Goal: Task Accomplishment & Management: Manage account settings

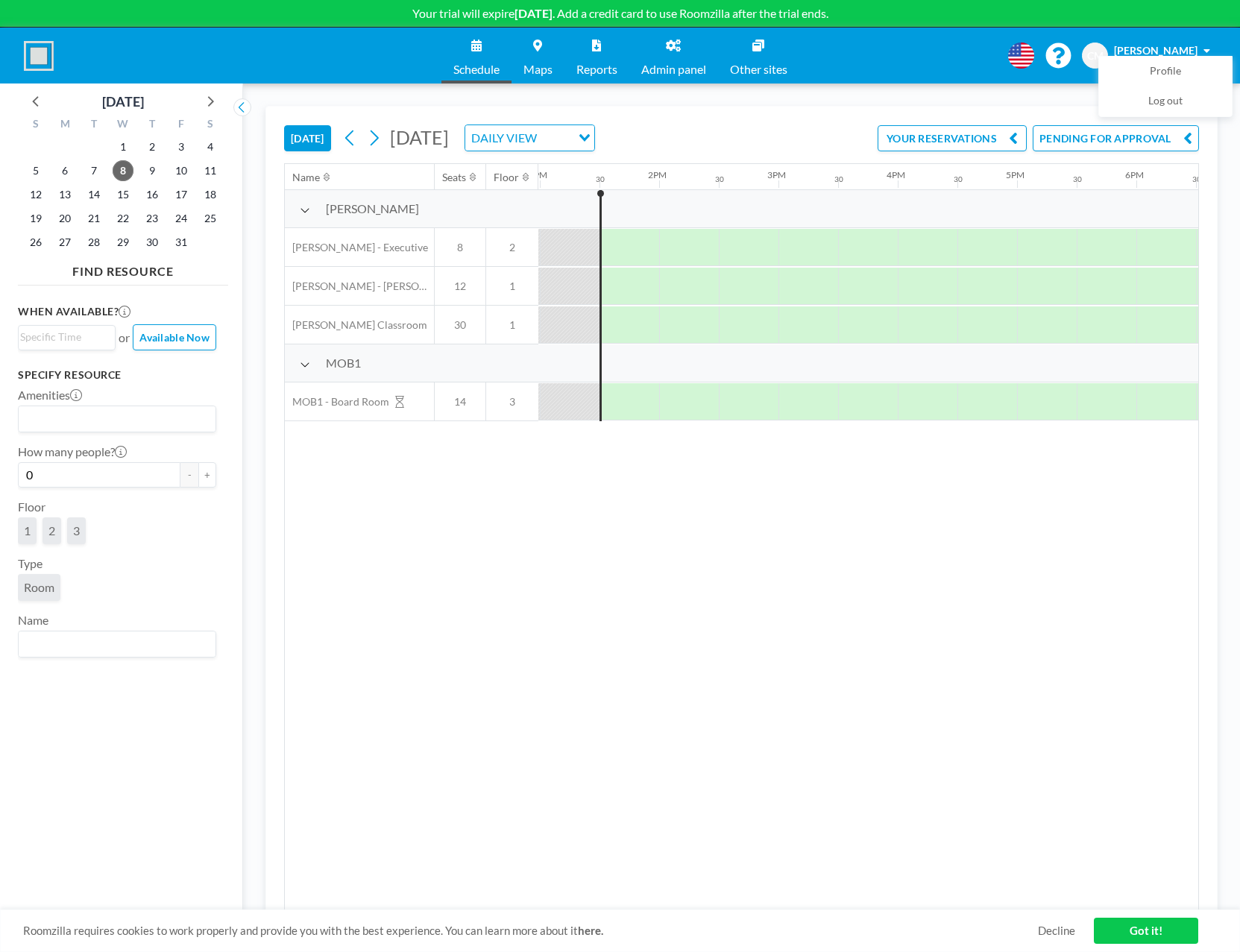
scroll to position [0, 1551]
click at [1051, 136] on button "PENDING FOR APPROVAL" at bounding box center [1116, 138] width 167 height 26
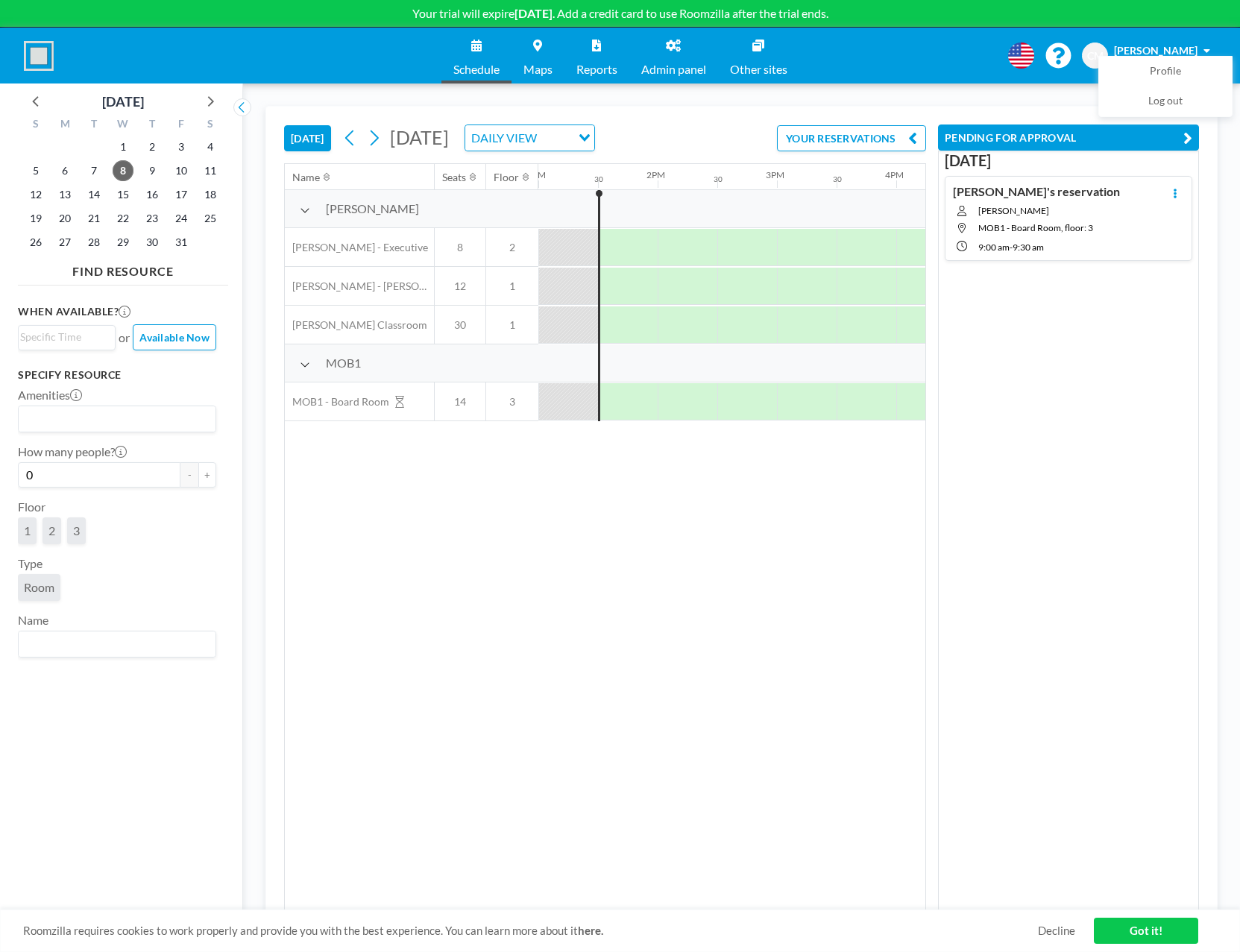
click at [1074, 203] on div "Chris's reservation Chris Mit MOB1 - Board Room, floor: 3 9:00 AM - 9:30 AM" at bounding box center [1038, 218] width 170 height 69
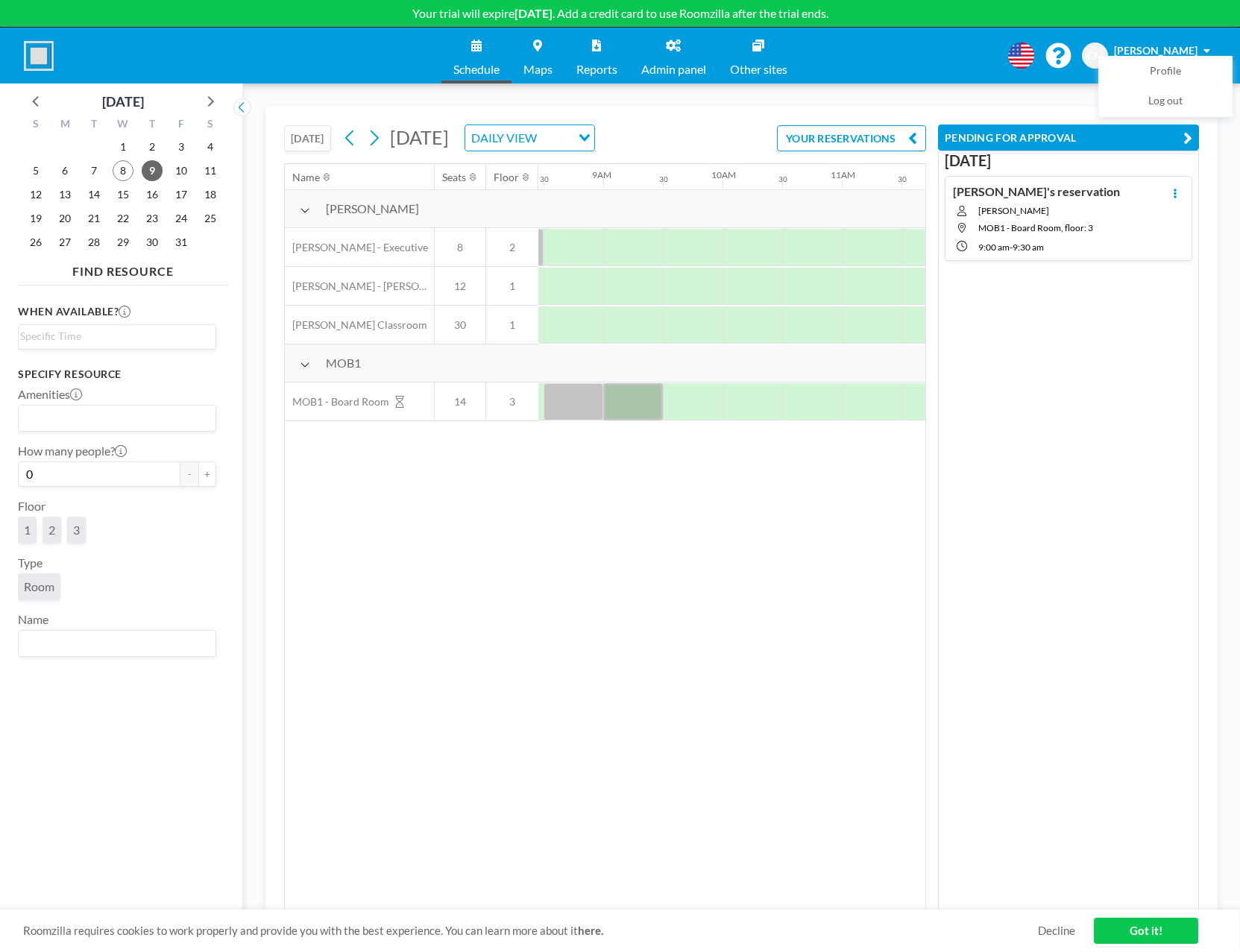
scroll to position [0, 1014]
click at [1162, 937] on link "Got it!" at bounding box center [1146, 931] width 105 height 26
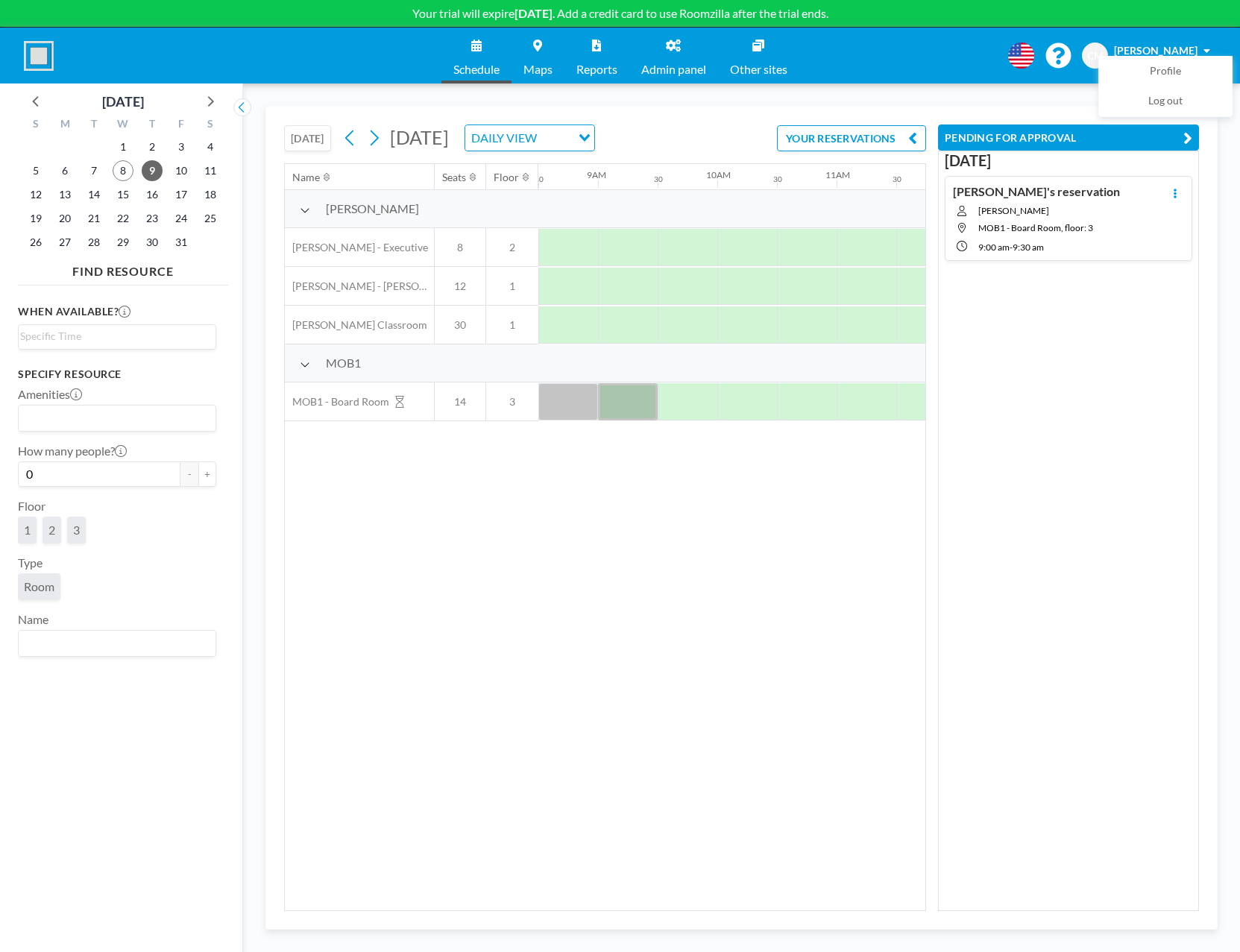
click at [636, 494] on div "Name Seats Floor 12AM 30 1AM 30 2AM 30 3AM 30 4AM 30 5AM 30 6AM 30 7AM 30 8AM 3…" at bounding box center [604, 537] width 640 height 747
click at [149, 167] on span "9" at bounding box center [152, 170] width 21 height 21
click at [682, 49] on link "Admin panel" at bounding box center [673, 55] width 89 height 56
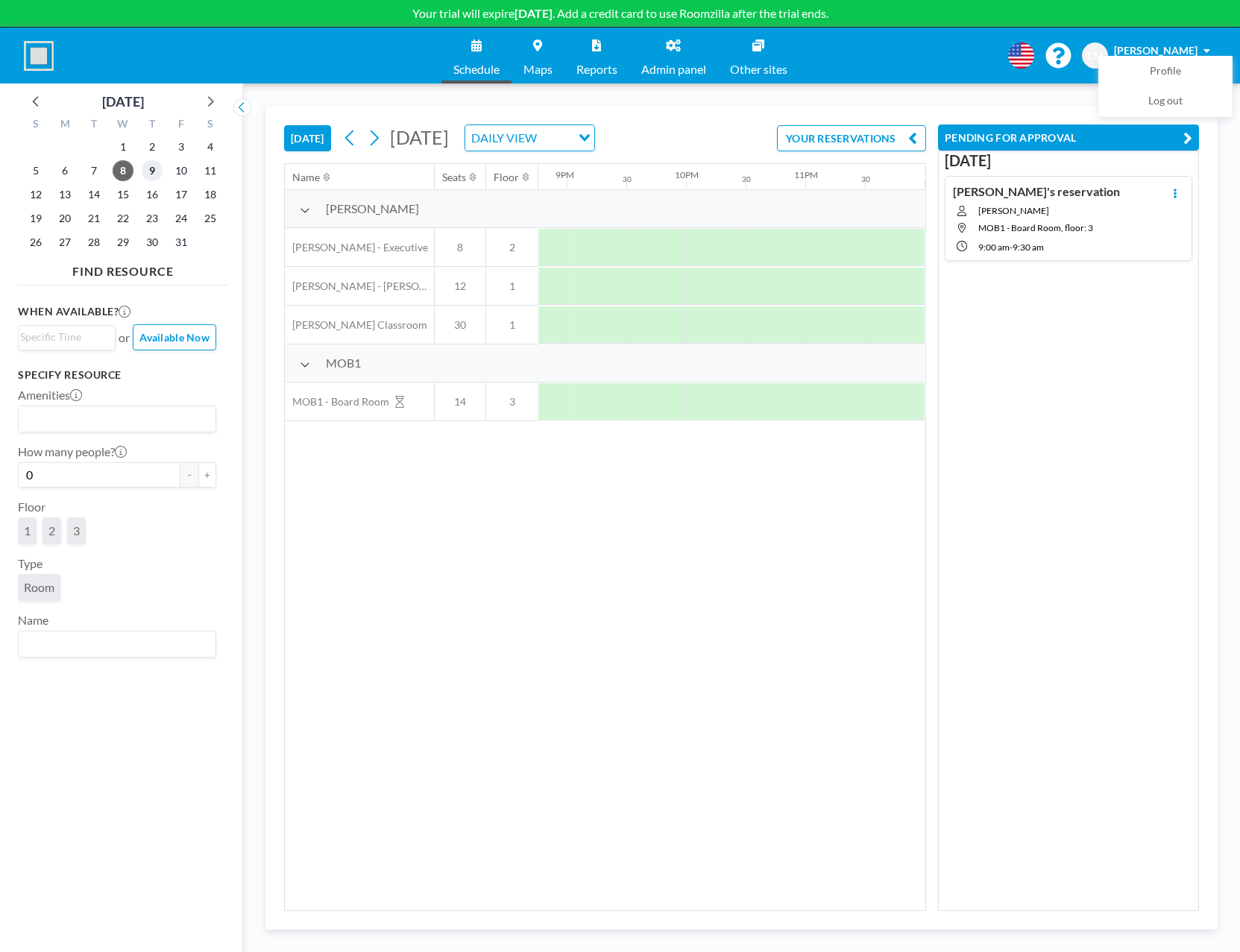
click at [154, 169] on span "9" at bounding box center [152, 170] width 21 height 21
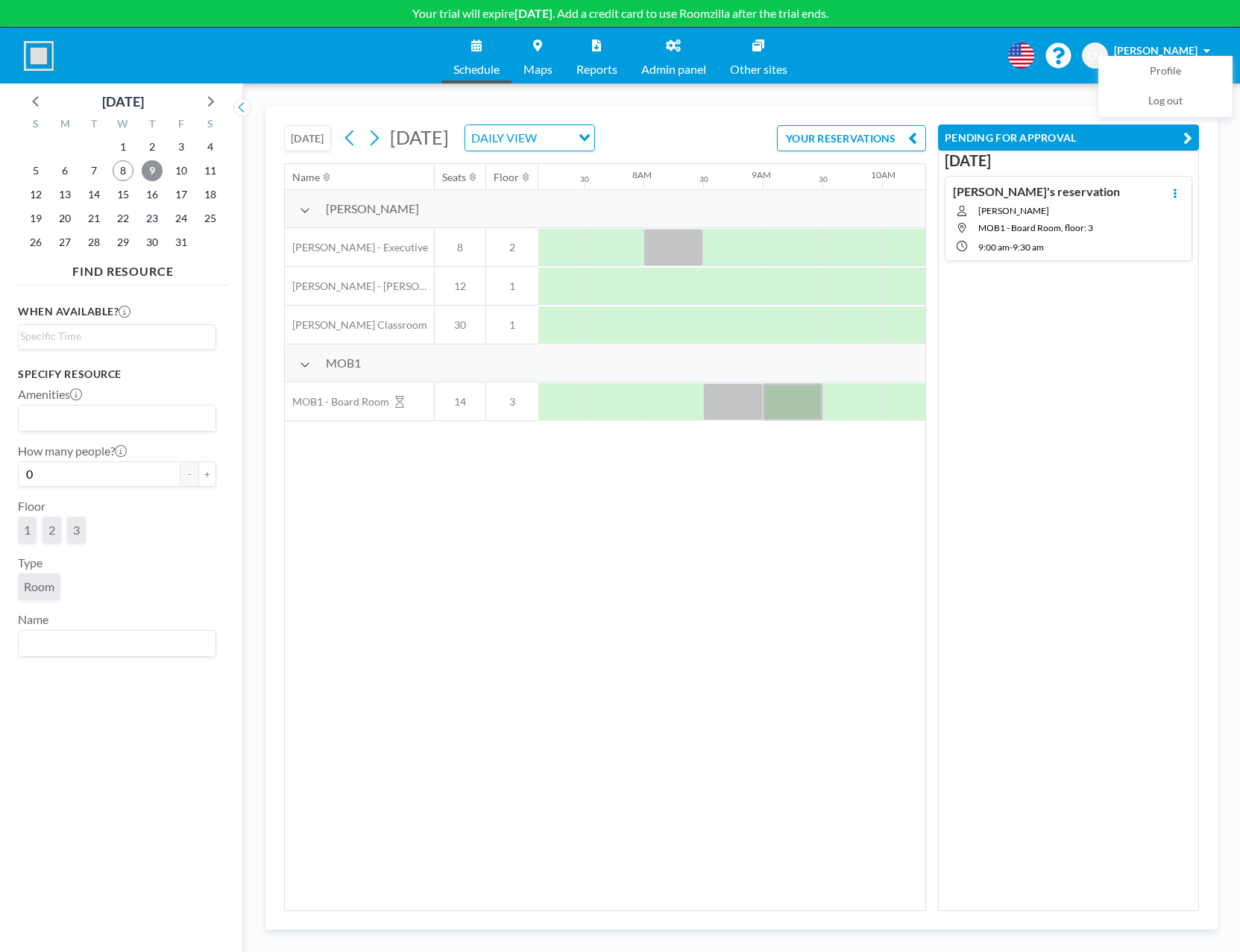
scroll to position [0, 887]
click at [759, 522] on div "Name Seats Floor 12AM 30 1AM 30 2AM 30 3AM 30 4AM 30 5AM 30 6AM 30 7AM 30 8AM 3…" at bounding box center [604, 537] width 640 height 747
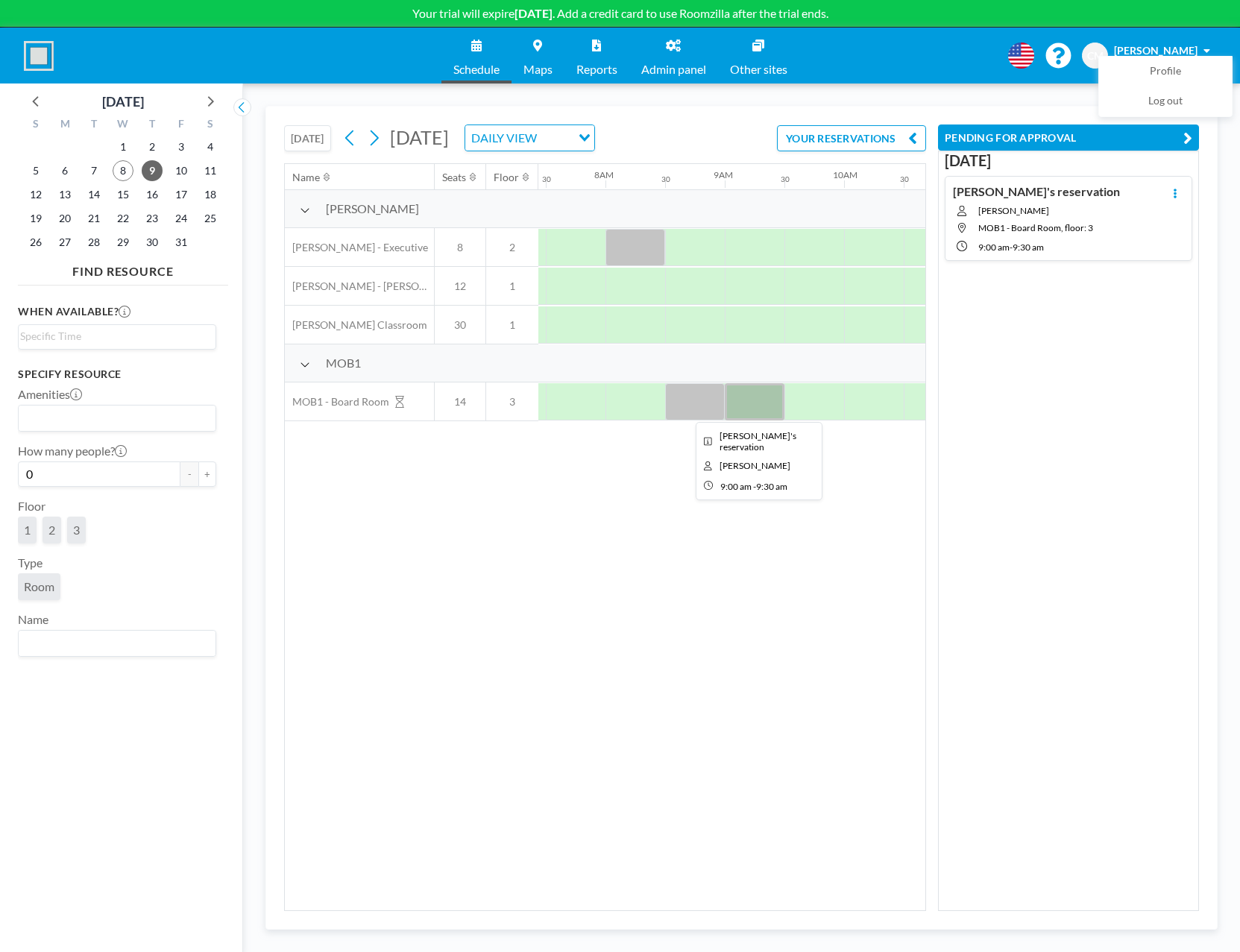
click at [758, 392] on div at bounding box center [754, 402] width 59 height 38
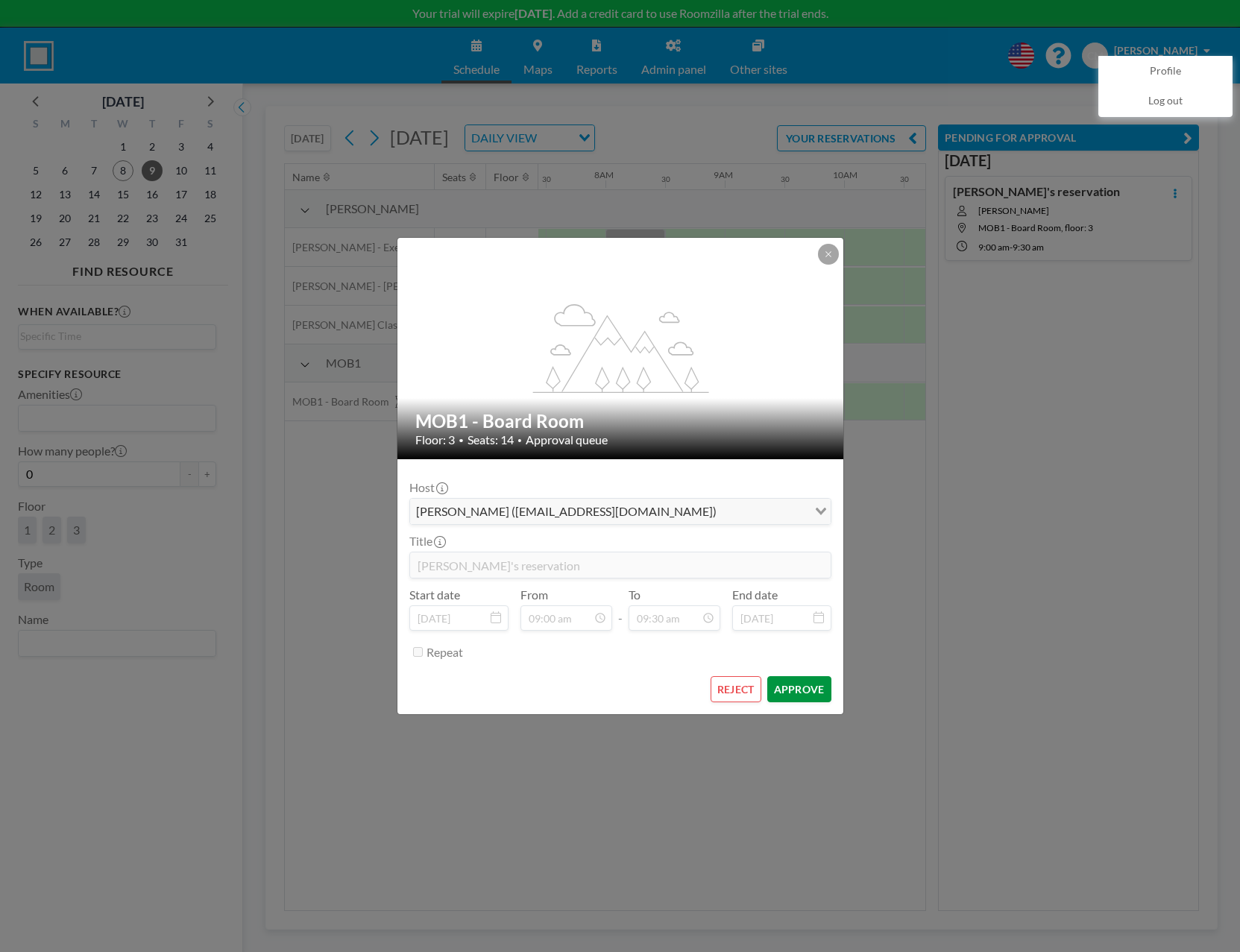
click at [793, 693] on button "APPROVE" at bounding box center [799, 689] width 64 height 26
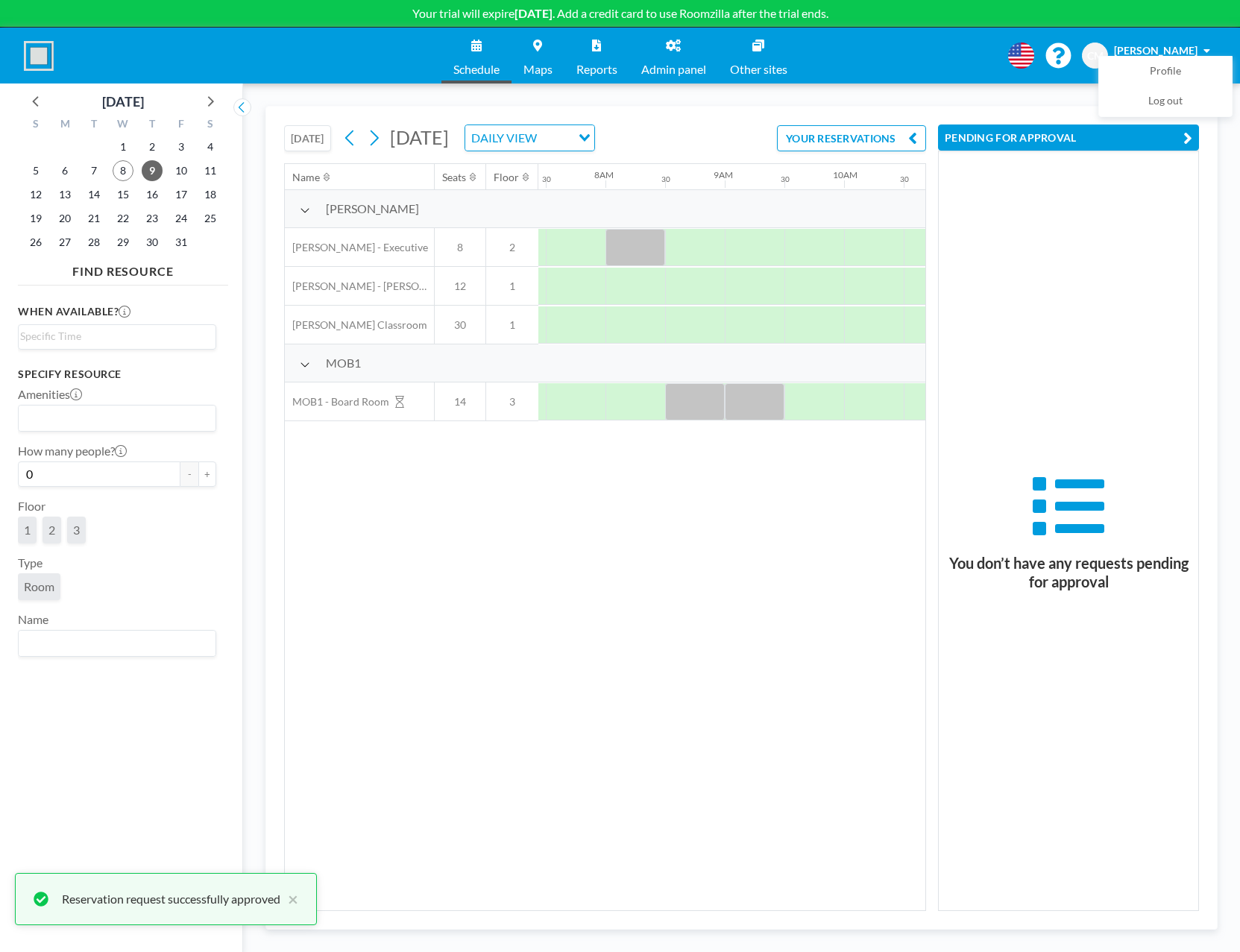
click at [1184, 137] on icon "button" at bounding box center [1188, 137] width 9 height 18
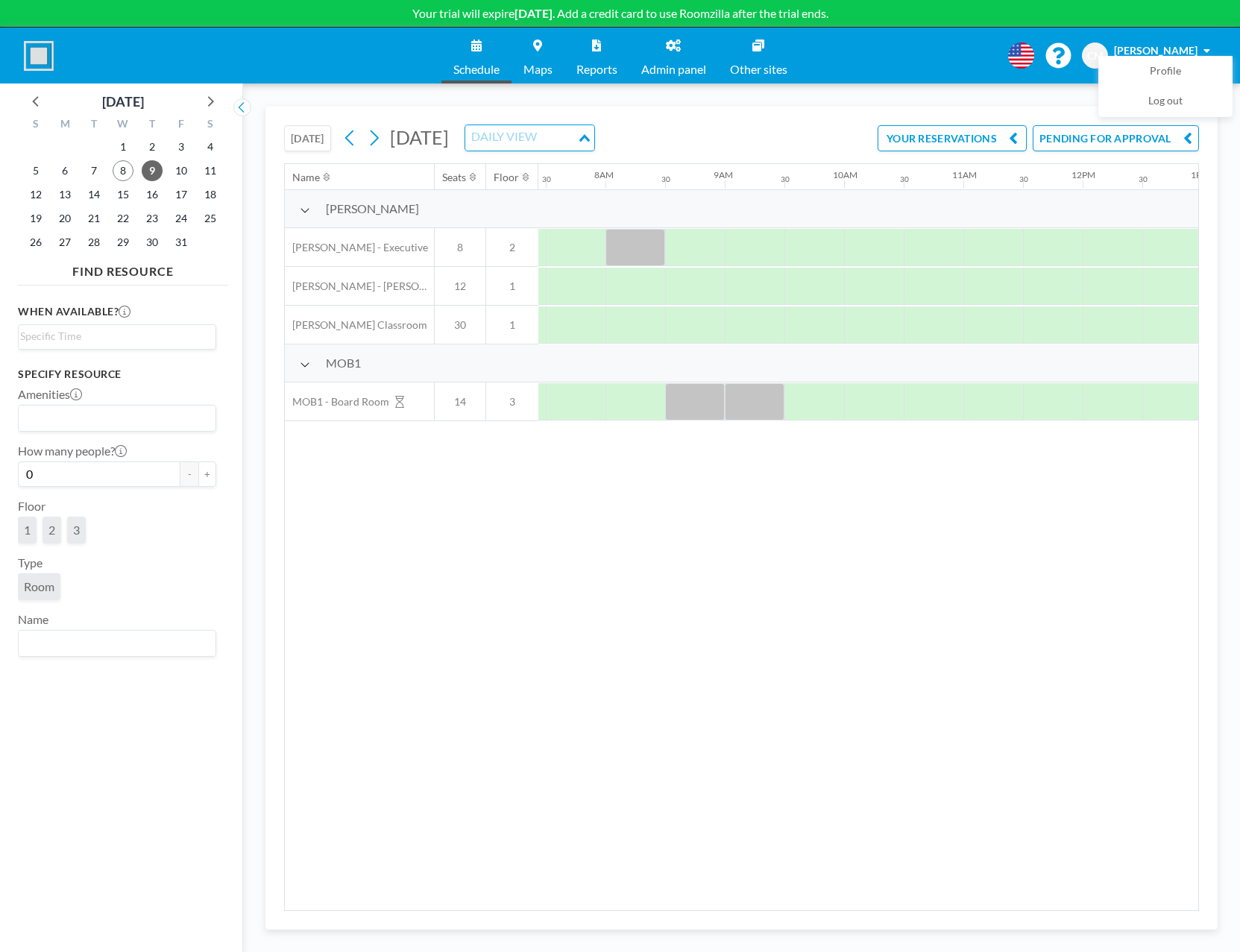
click at [594, 142] on div "Loading..." at bounding box center [586, 137] width 17 height 23
click at [594, 139] on div "Loading..." at bounding box center [583, 137] width 24 height 23
click at [688, 54] on link "Admin panel" at bounding box center [673, 55] width 89 height 56
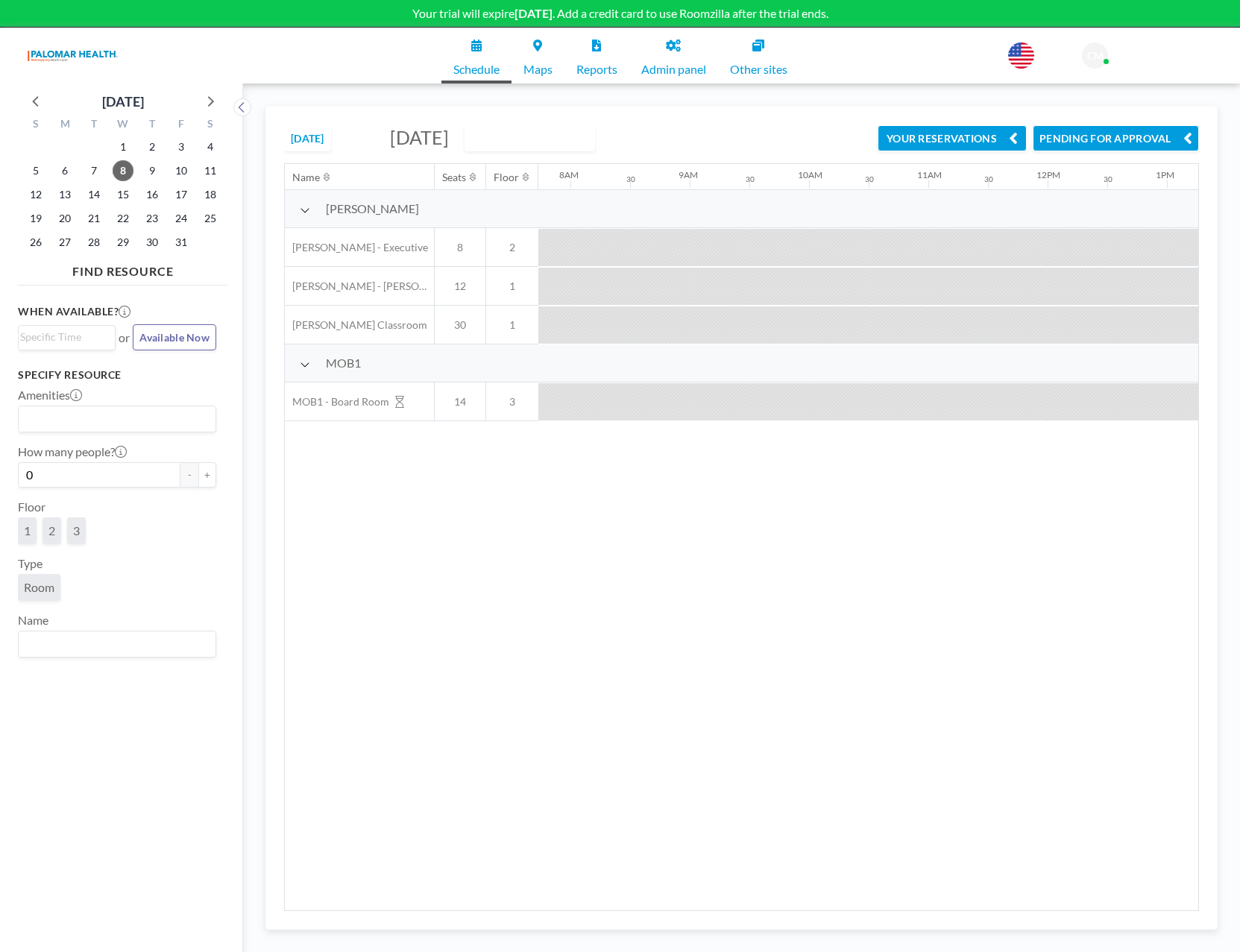
scroll to position [0, 1408]
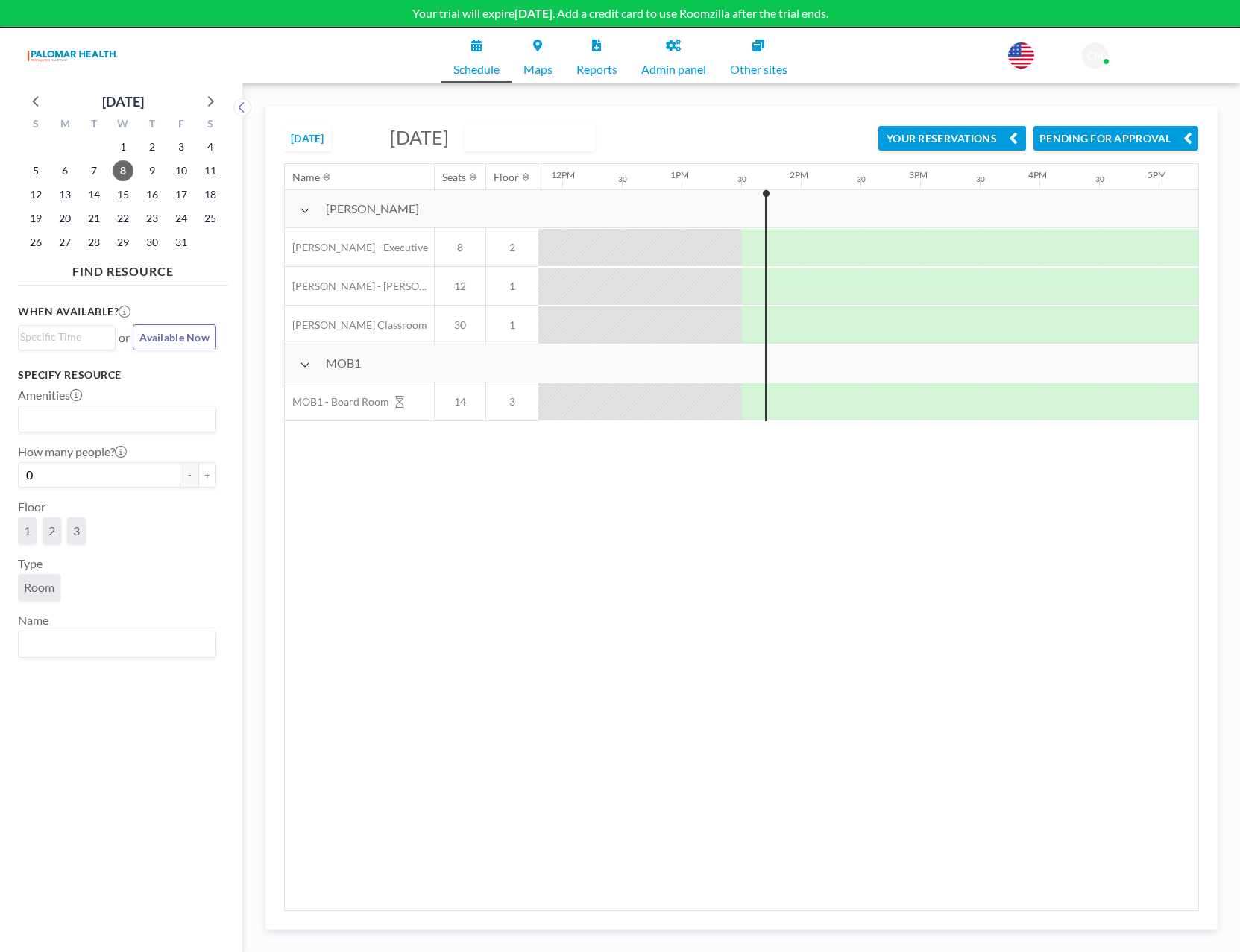
click at [306, 131] on button "[DATE]" at bounding box center [308, 138] width 47 height 26
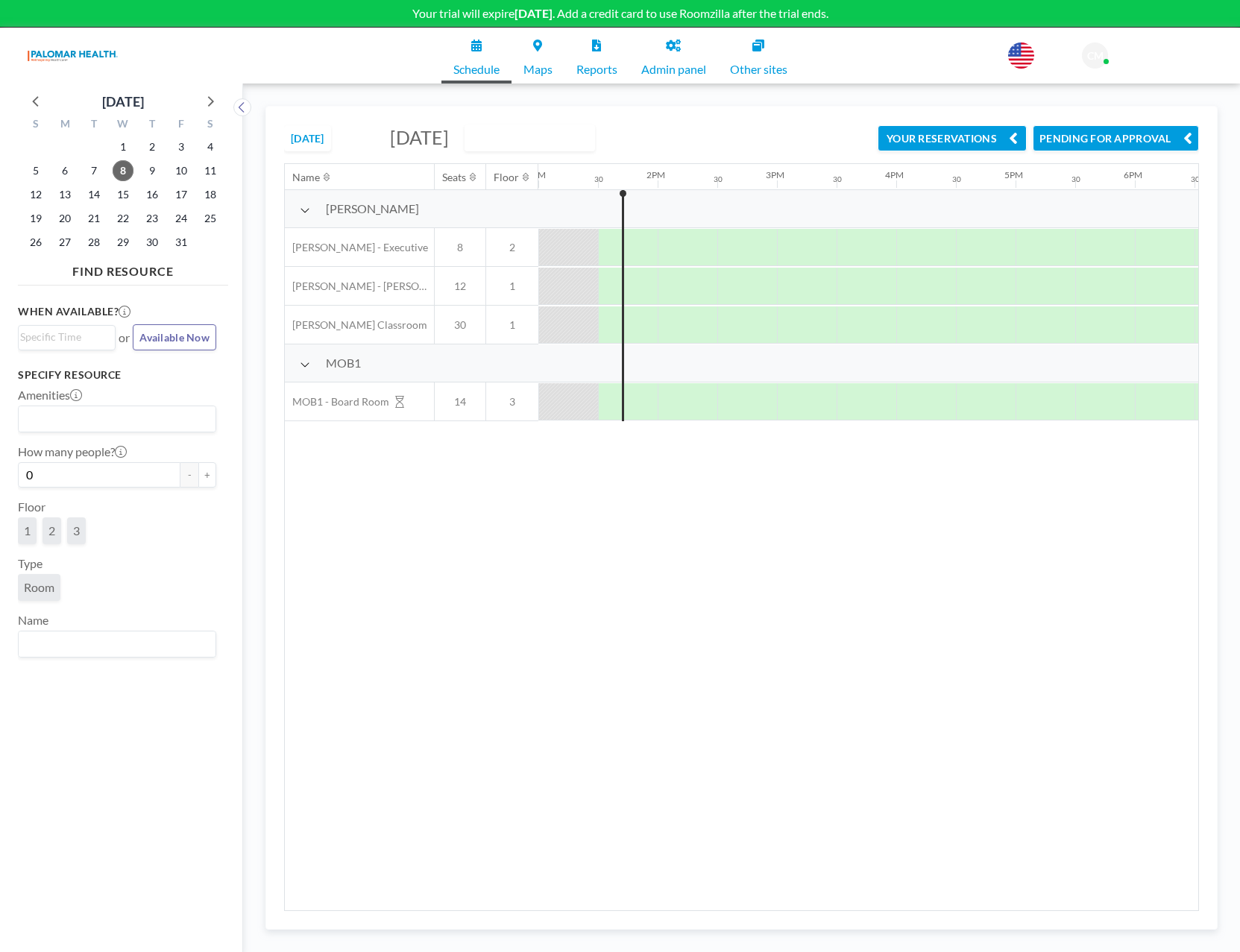
click at [320, 139] on button "[DATE]" at bounding box center [308, 138] width 47 height 26
click at [570, 141] on input "Search for option" at bounding box center [556, 137] width 28 height 20
click at [575, 141] on input "Search for option" at bounding box center [522, 137] width 109 height 20
click at [556, 92] on div "TODAY Wednesday, October 8, 2025 DAILY VIEW Loading... YOUR RESERVATIONS PENDIN…" at bounding box center [741, 518] width 997 height 868
click at [682, 63] on span "Admin panel" at bounding box center [673, 69] width 65 height 12
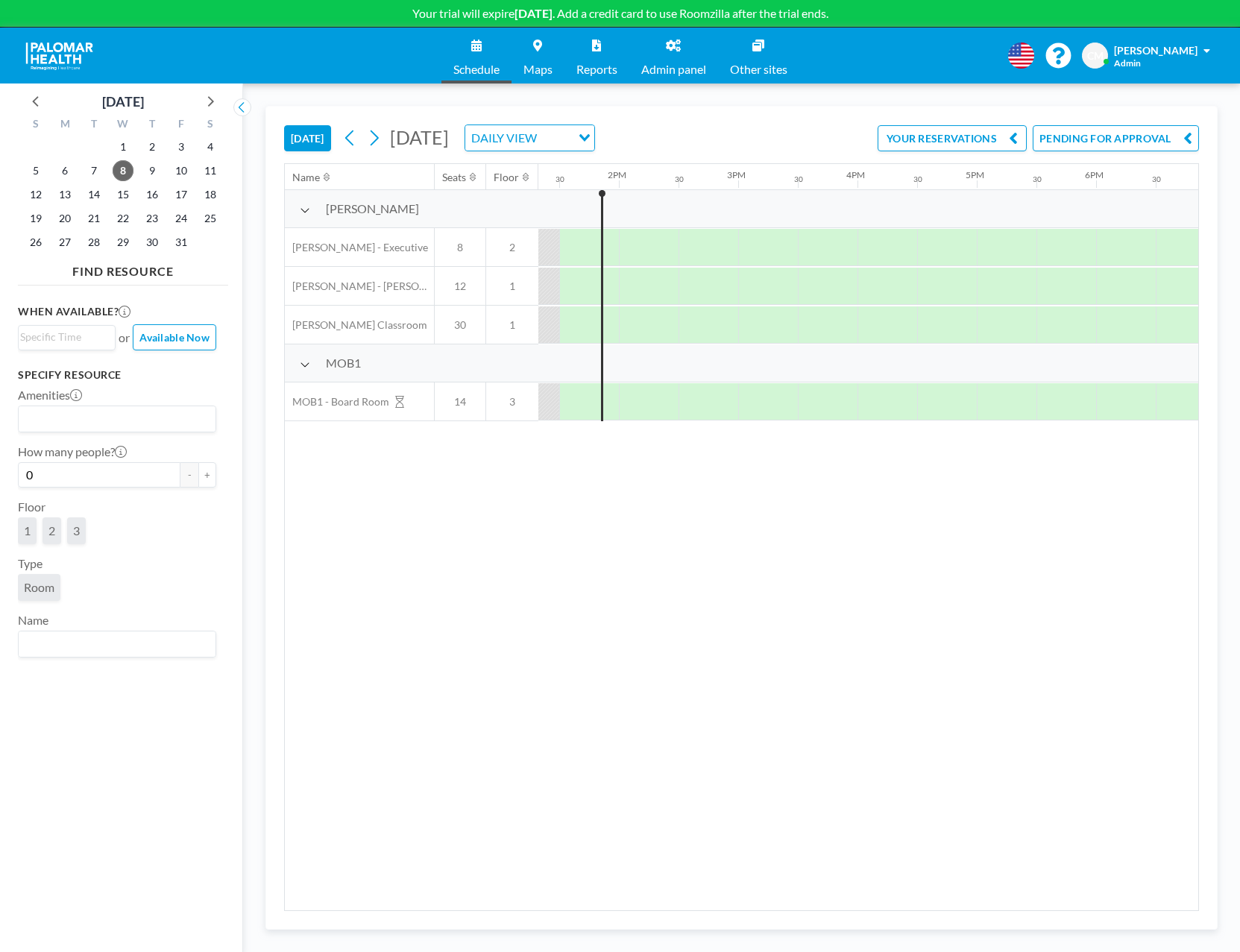
scroll to position [0, 1563]
